Goal: Task Accomplishment & Management: Manage account settings

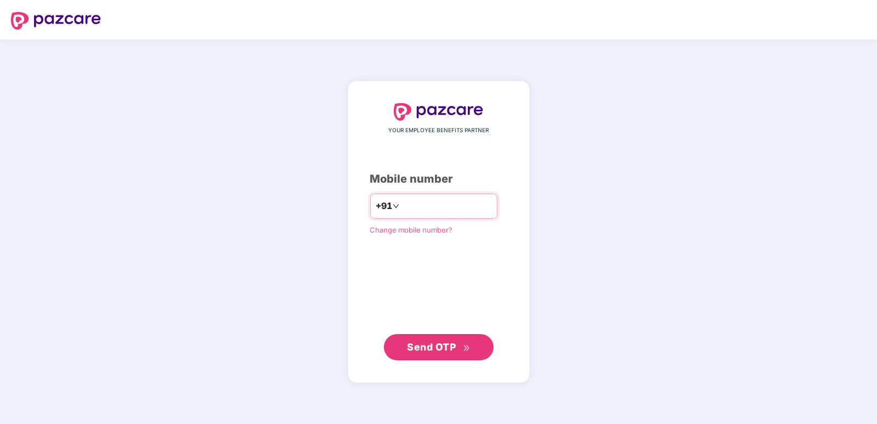
click at [438, 205] on input "number" at bounding box center [447, 207] width 90 height 18
type input "**********"
click at [436, 345] on span "Send OTP" at bounding box center [431, 347] width 49 height 12
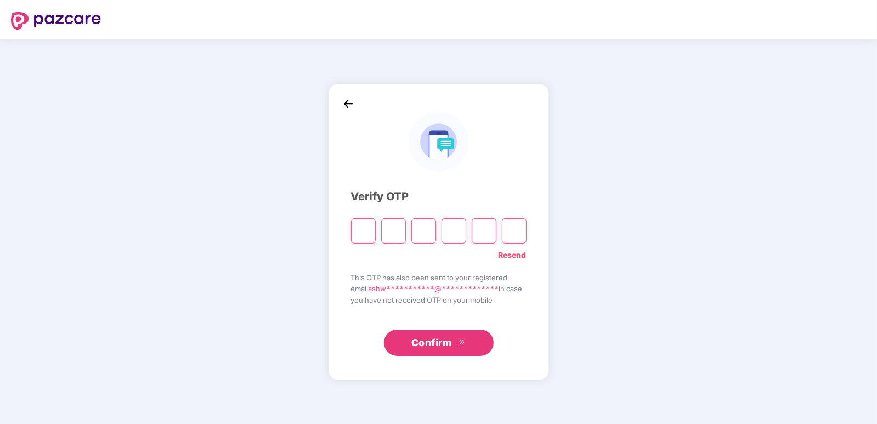
click at [363, 236] on input "Please enter verification code. Digit 1" at bounding box center [363, 230] width 25 height 25
type input "*"
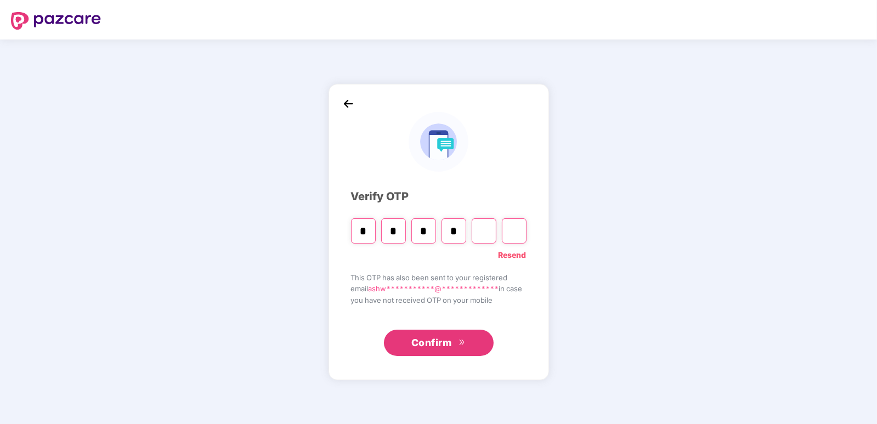
type input "*"
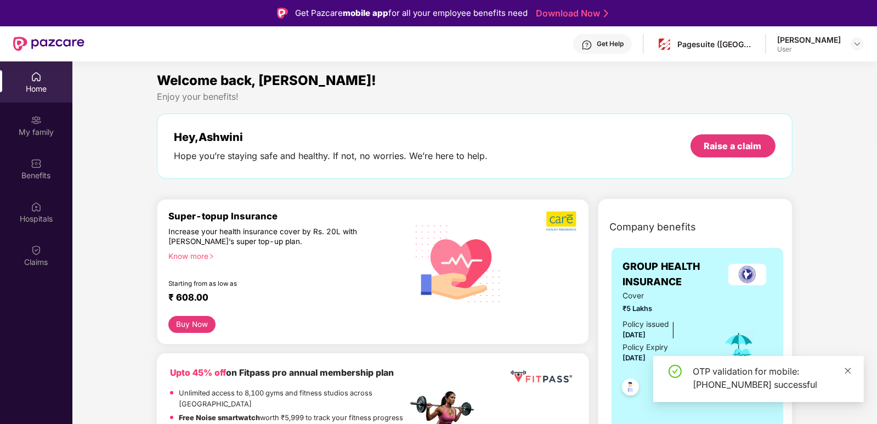
click at [850, 370] on icon "close" at bounding box center [848, 371] width 8 height 8
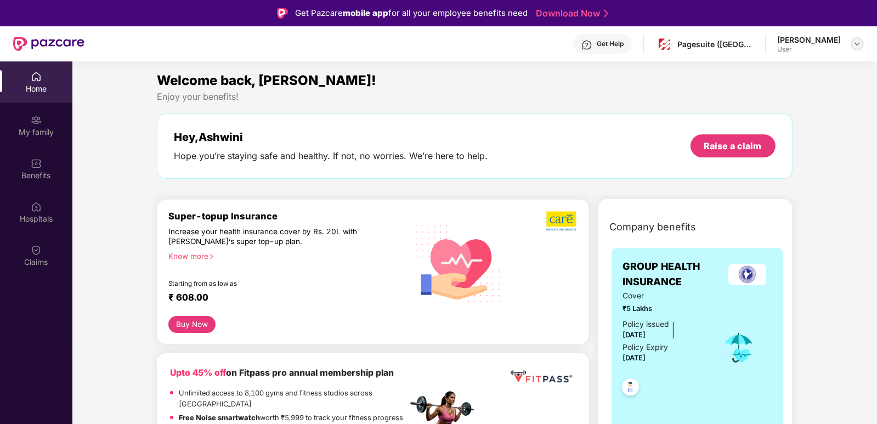
click at [854, 44] on img at bounding box center [857, 44] width 9 height 9
click at [807, 108] on div "User" at bounding box center [797, 108] width 64 height 9
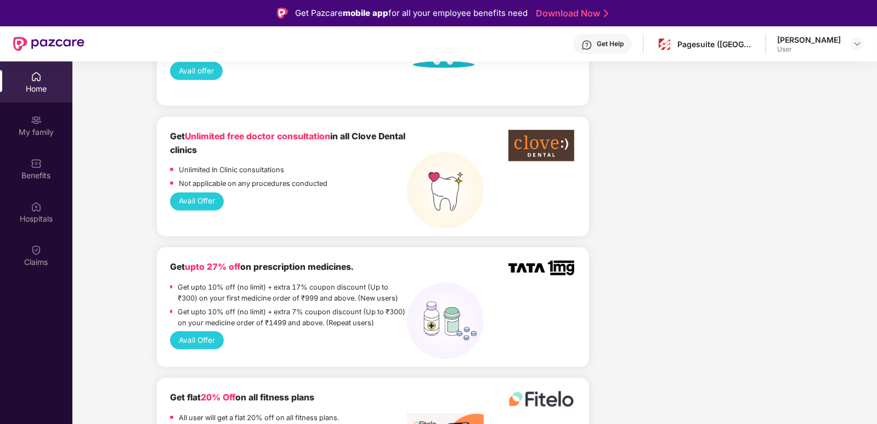
scroll to position [1024, 0]
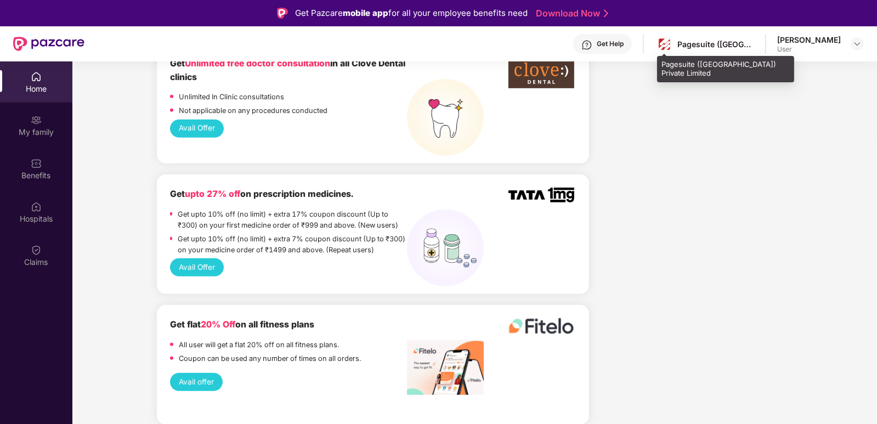
click at [734, 46] on div "Pagesuite (India) Private Limited" at bounding box center [716, 44] width 77 height 10
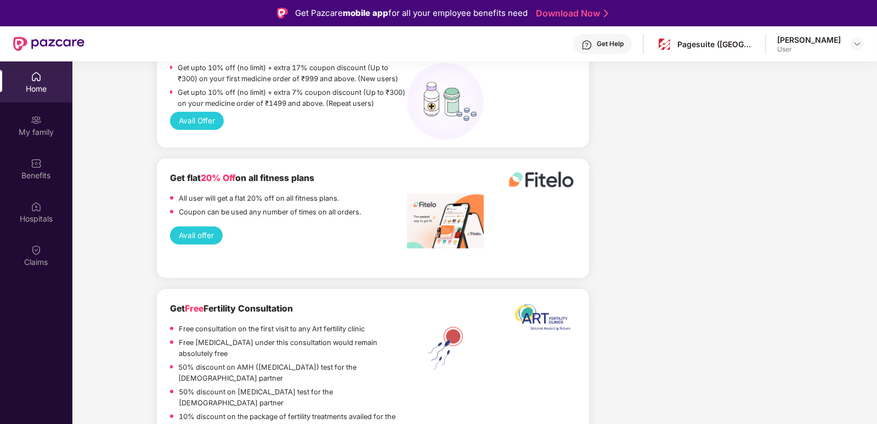
scroll to position [1243, 0]
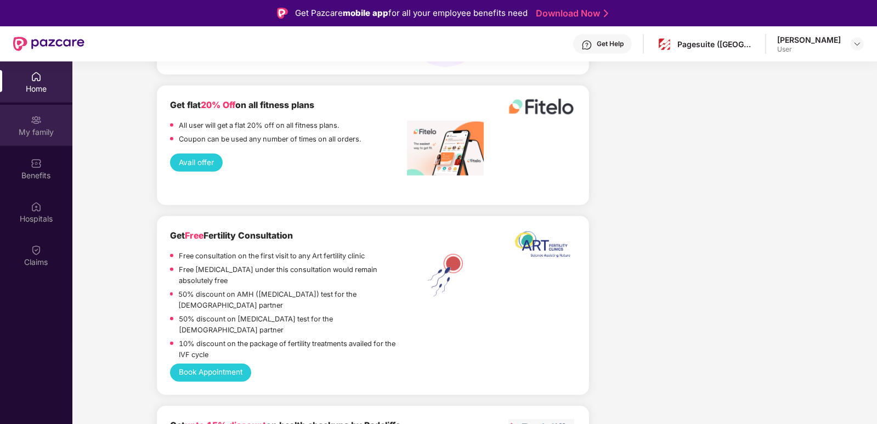
click at [44, 128] on div "My family" at bounding box center [36, 132] width 72 height 11
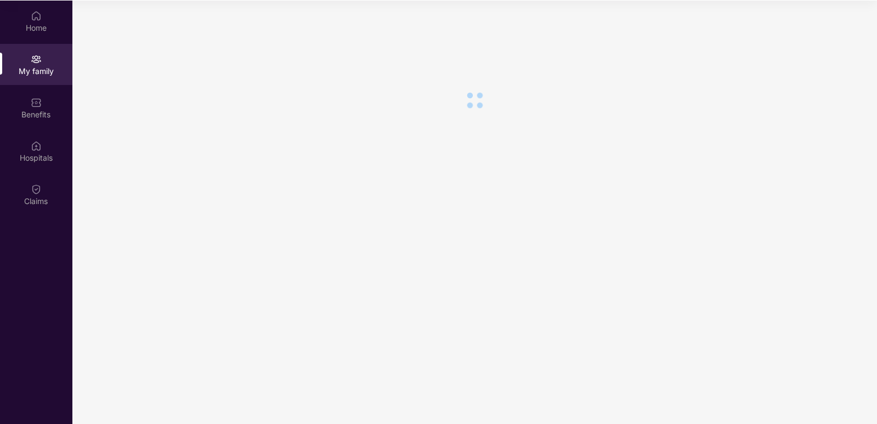
scroll to position [0, 0]
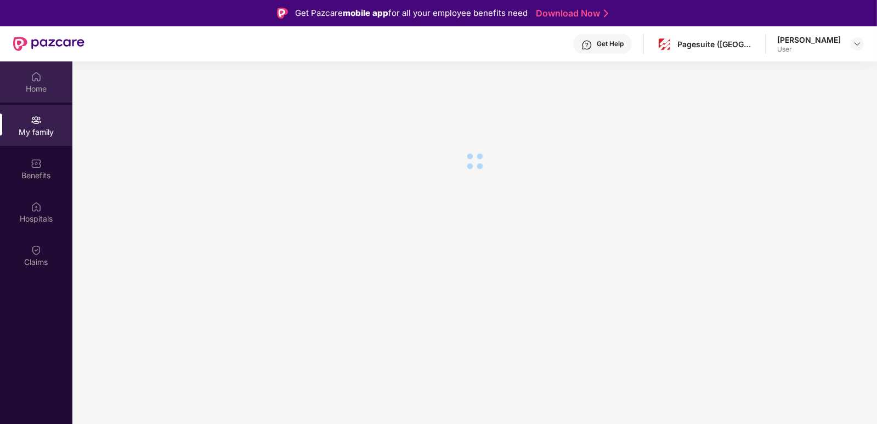
click at [38, 92] on div "Home" at bounding box center [36, 88] width 72 height 11
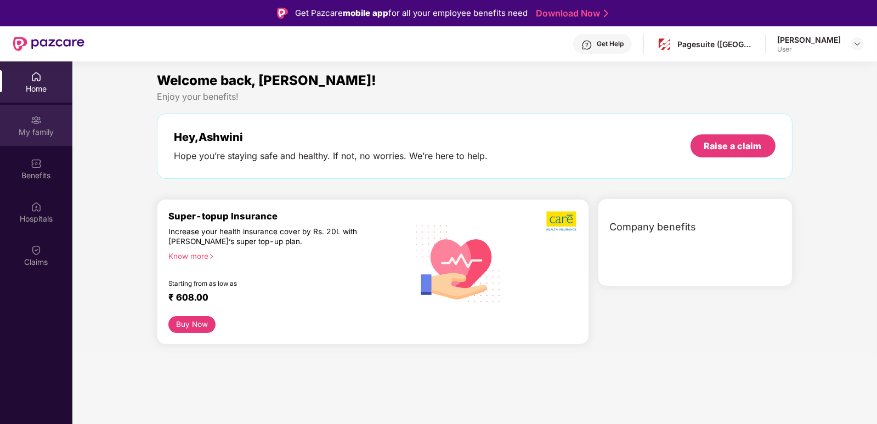
click at [41, 131] on div "My family" at bounding box center [36, 132] width 72 height 11
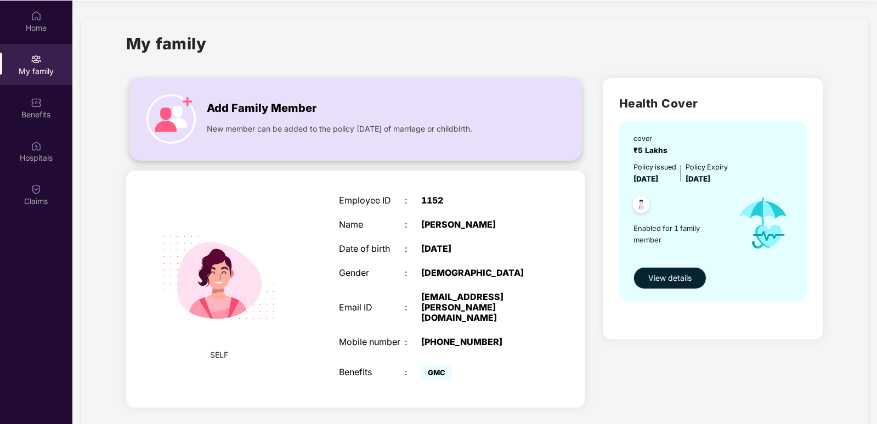
click at [285, 107] on span "Add Family Member" at bounding box center [262, 108] width 110 height 17
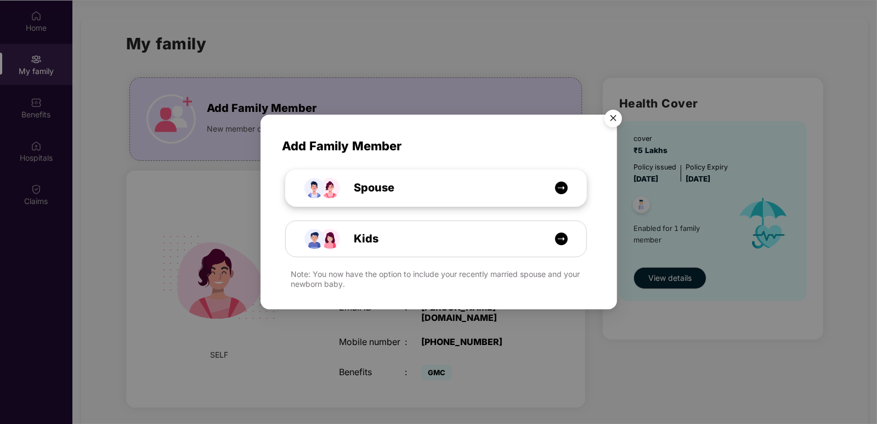
click at [556, 187] on img at bounding box center [562, 188] width 14 height 14
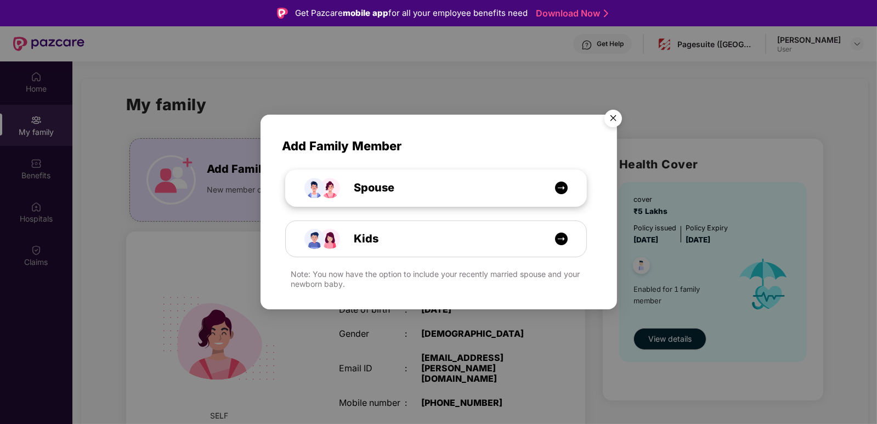
select select "****"
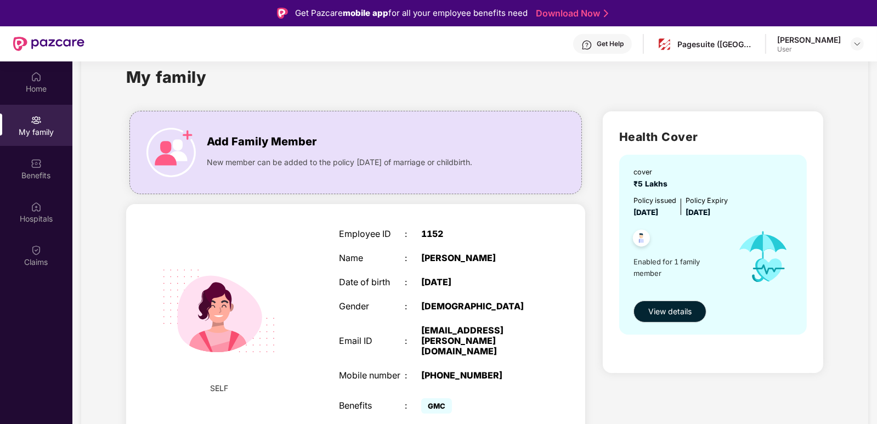
scroll to position [61, 0]
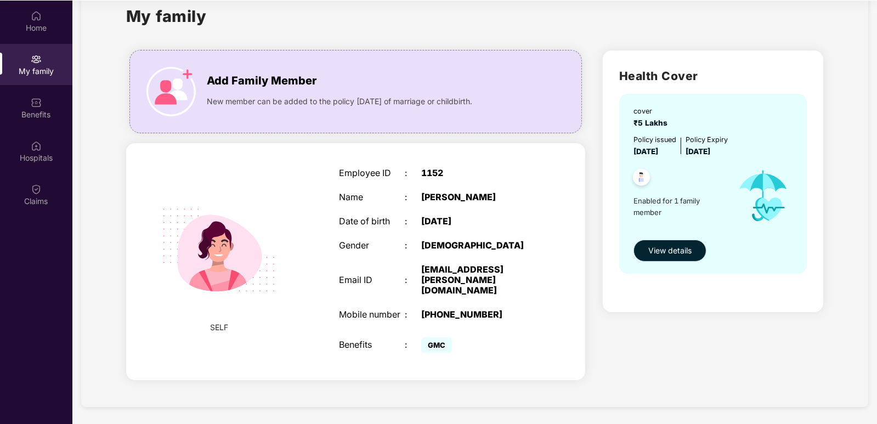
click at [675, 250] on span "View details" at bounding box center [669, 251] width 43 height 12
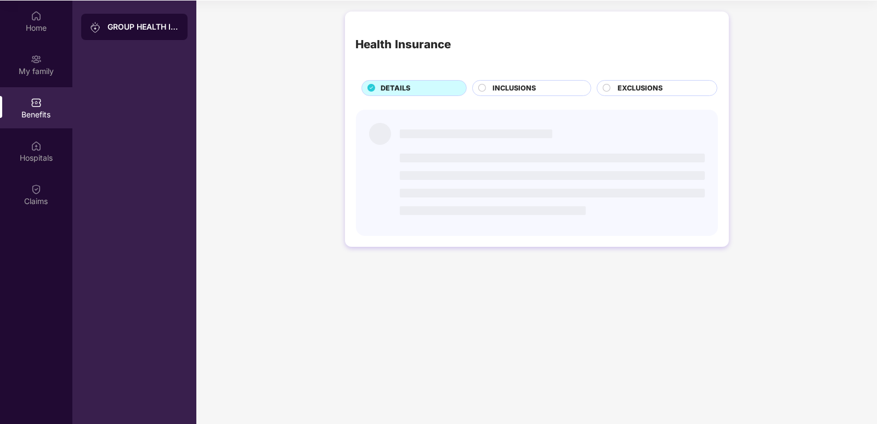
scroll to position [0, 0]
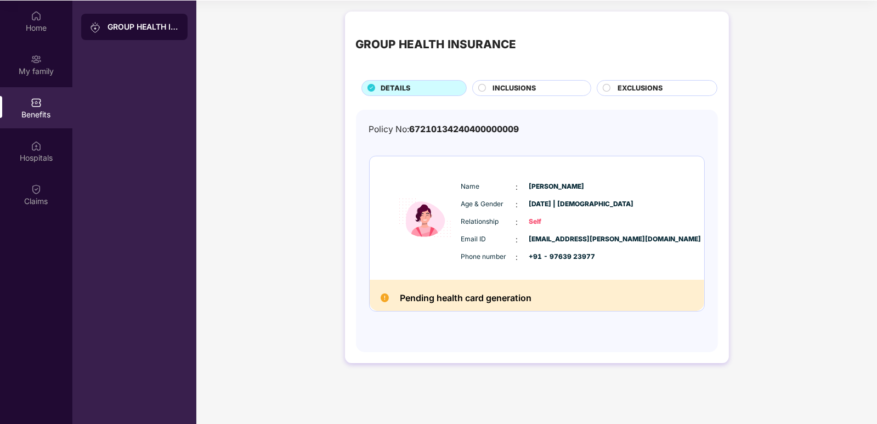
click at [514, 88] on span "INCLUSIONS" at bounding box center [514, 88] width 43 height 11
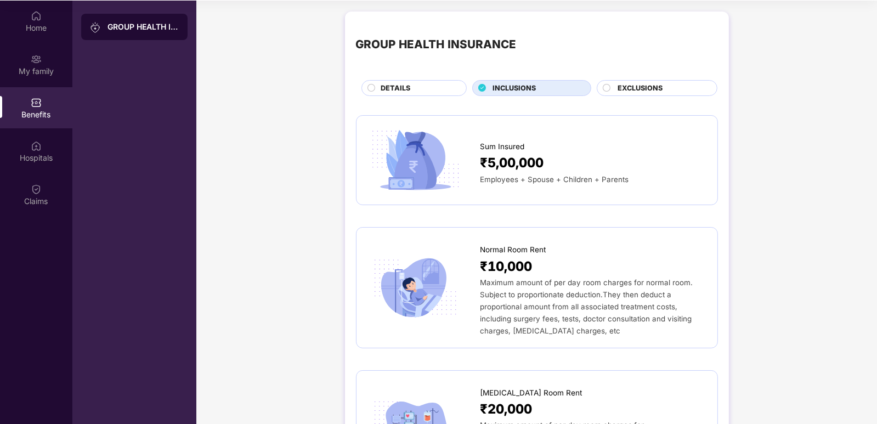
click at [639, 89] on span "EXCLUSIONS" at bounding box center [640, 88] width 45 height 11
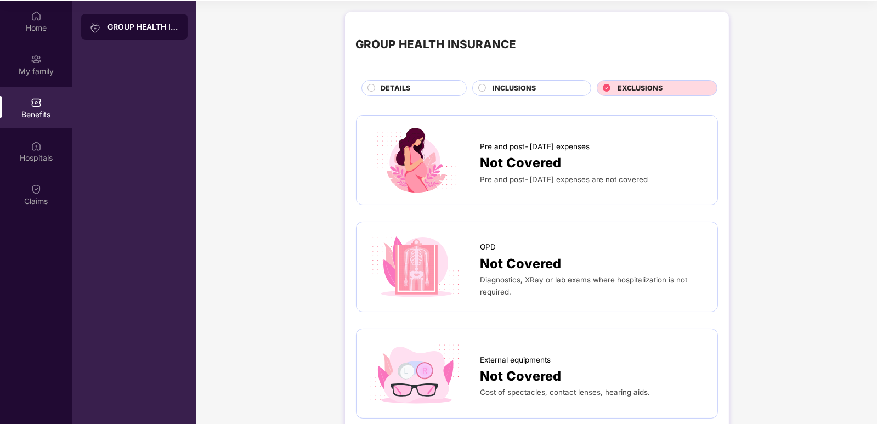
click at [529, 87] on span "INCLUSIONS" at bounding box center [514, 88] width 43 height 11
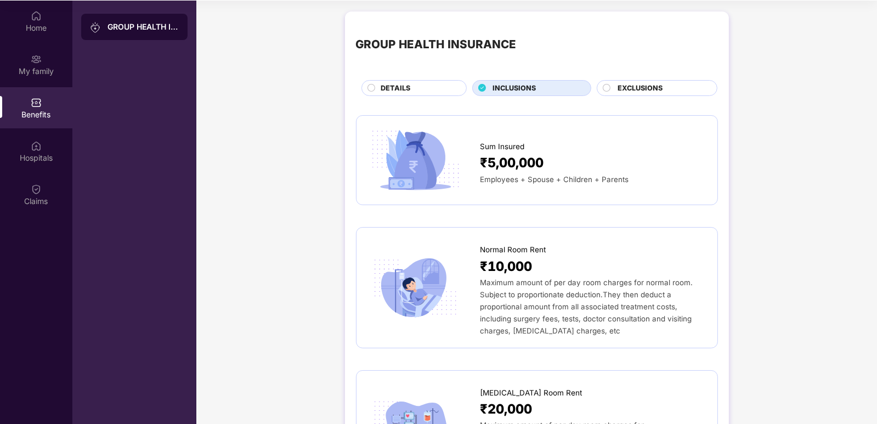
click at [407, 87] on span "DETAILS" at bounding box center [396, 88] width 30 height 11
